Goal: Find specific page/section: Find specific page/section

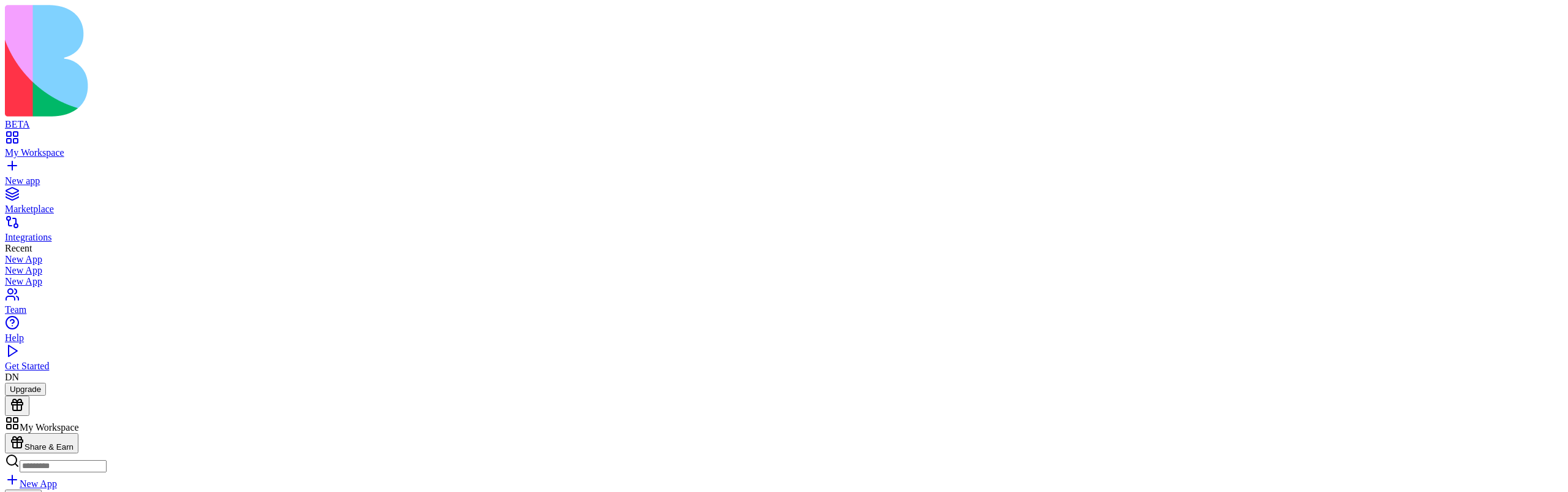
scroll to position [419, 0]
click at [10, 424] on div at bounding box center [10, 424] width 0 height 0
type textarea "**********"
click at [10, 424] on div at bounding box center [10, 424] width 0 height 0
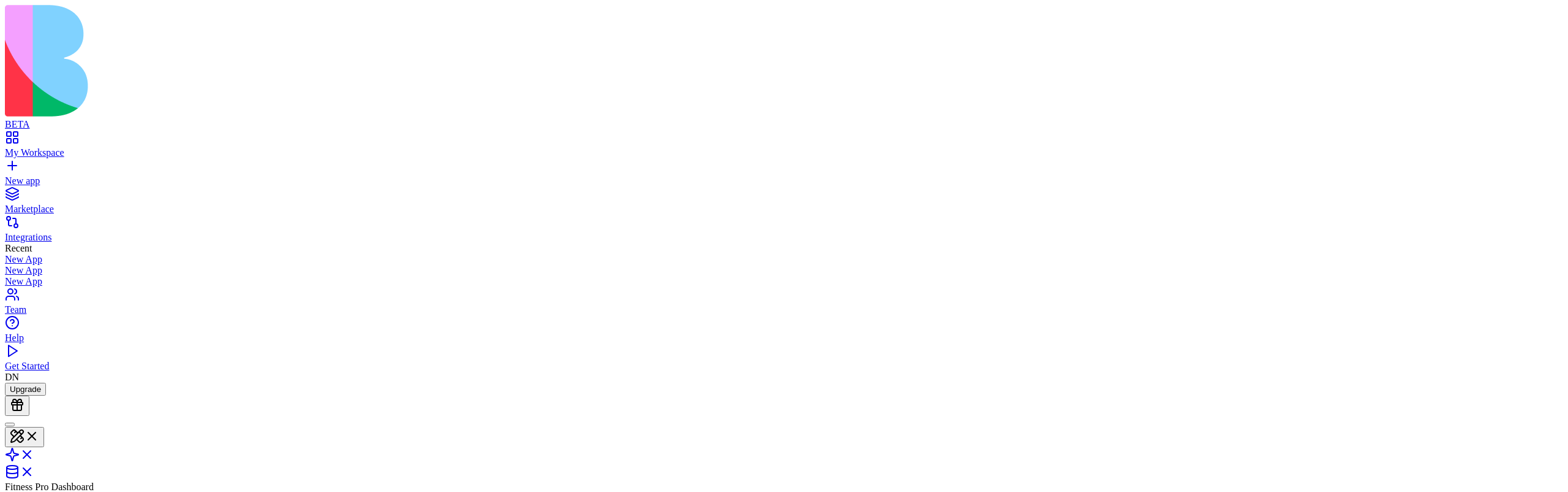
click at [10, 424] on div at bounding box center [10, 424] width 0 height 0
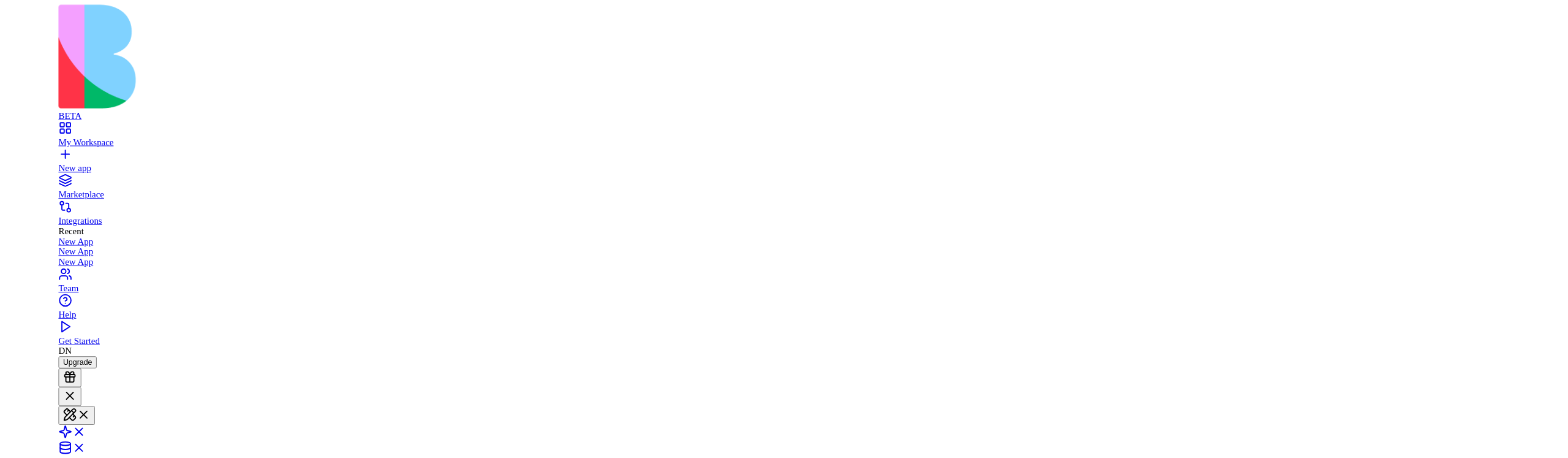
scroll to position [60, 0]
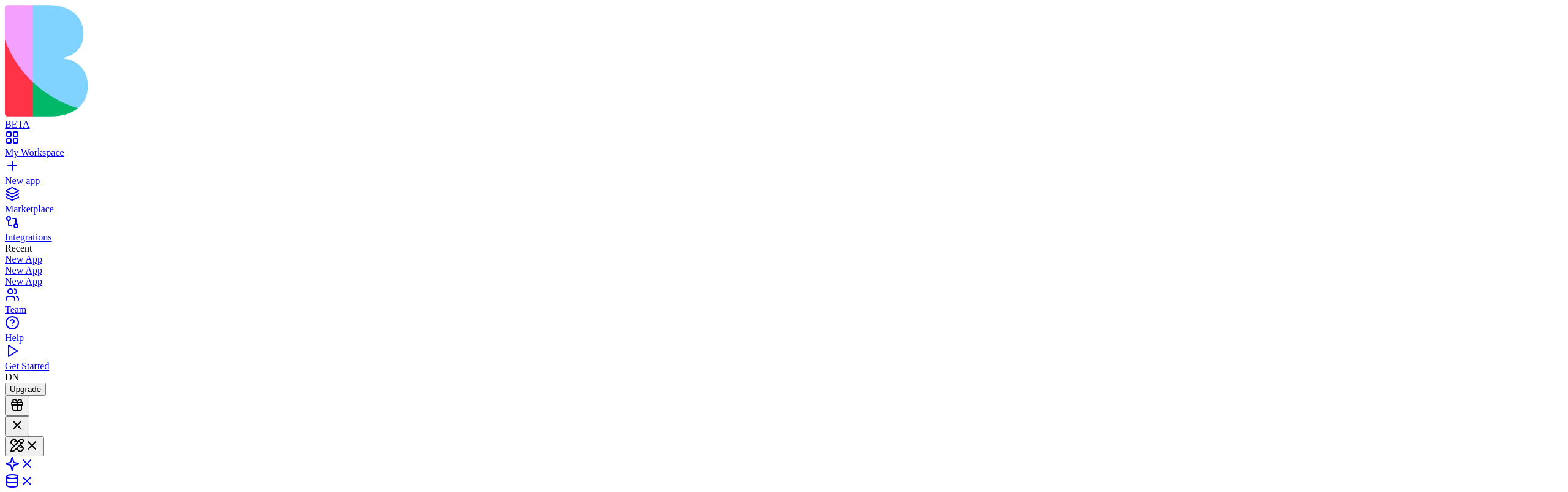
click at [69, 147] on div "My Workspace" at bounding box center [784, 152] width 1559 height 11
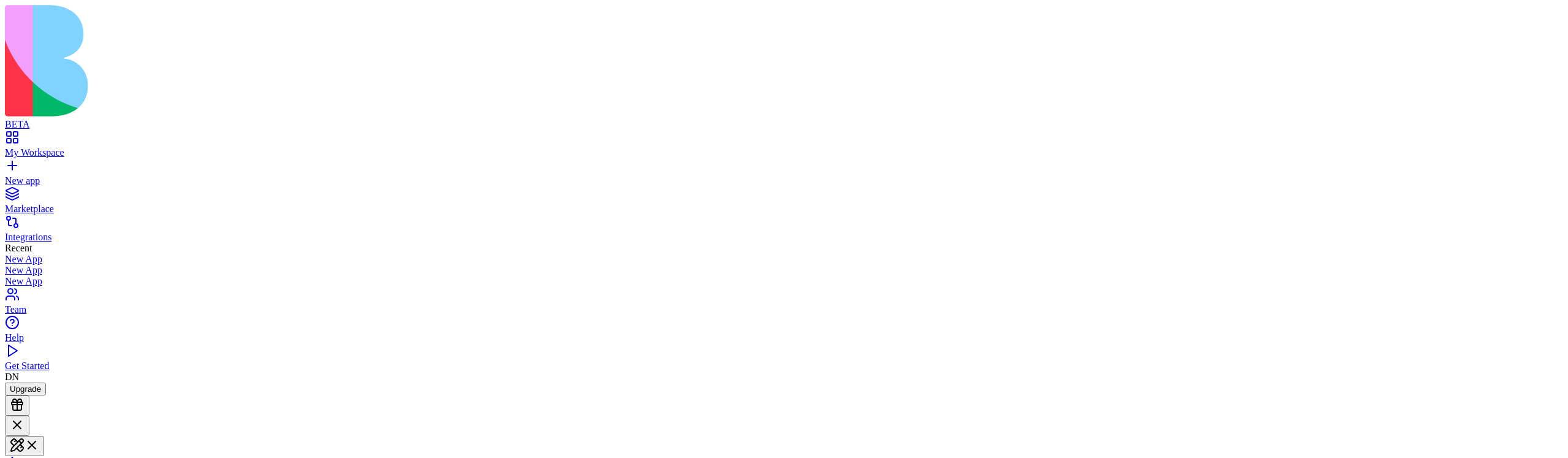
scroll to position [0, 0]
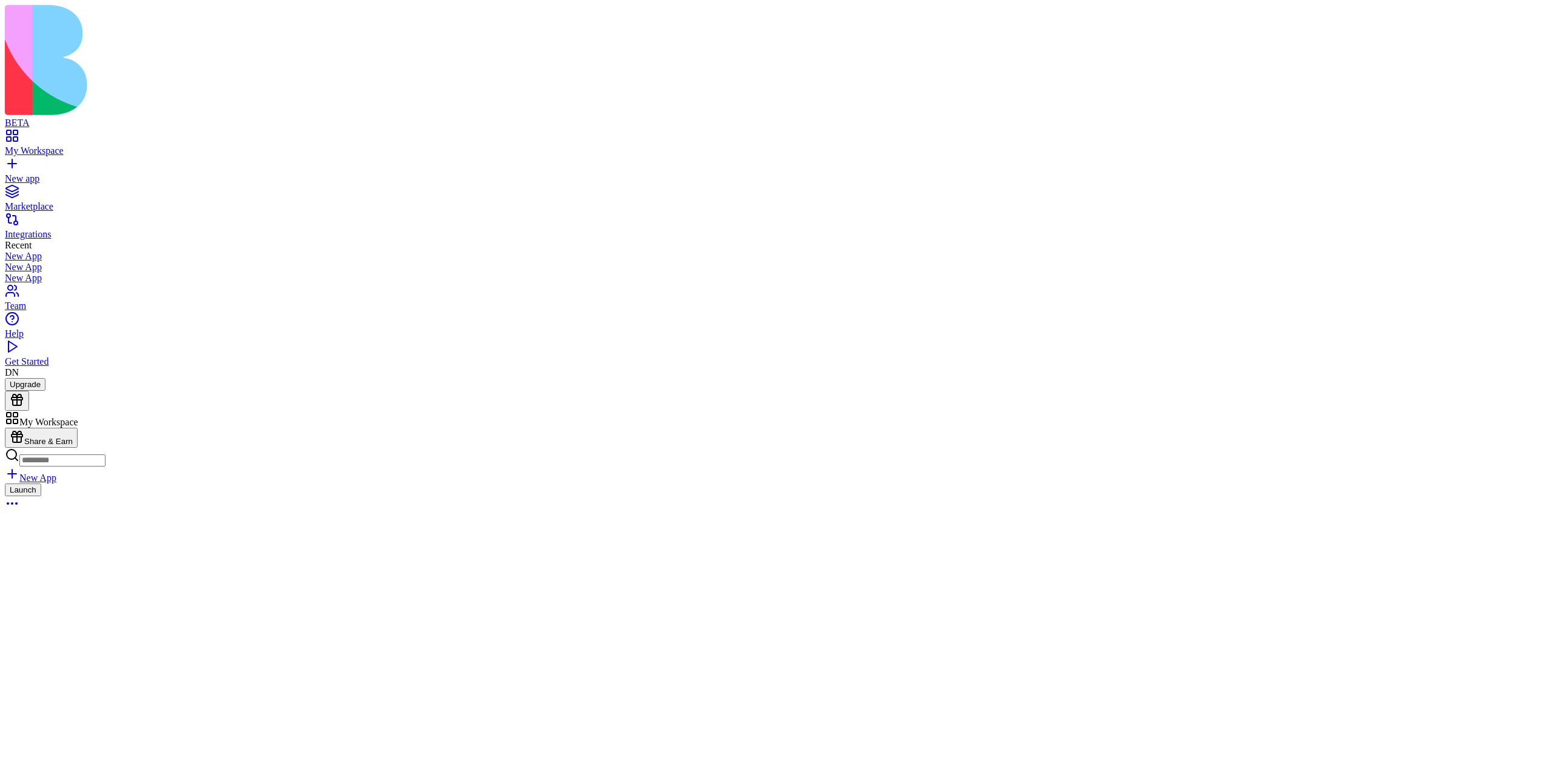
scroll to position [772, 0]
